Goal: Ask a question: Seek information or help from site administrators or community

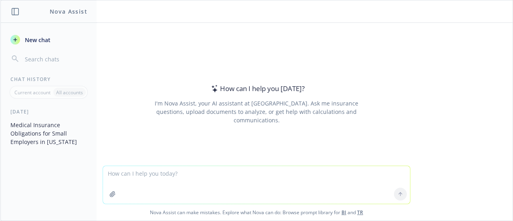
click at [232, 176] on textarea at bounding box center [256, 185] width 307 height 38
type textarea "Can an HDHP be a PPO?"
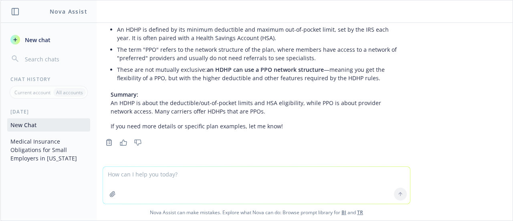
scroll to position [72, 0]
